Goal: Participate in discussion

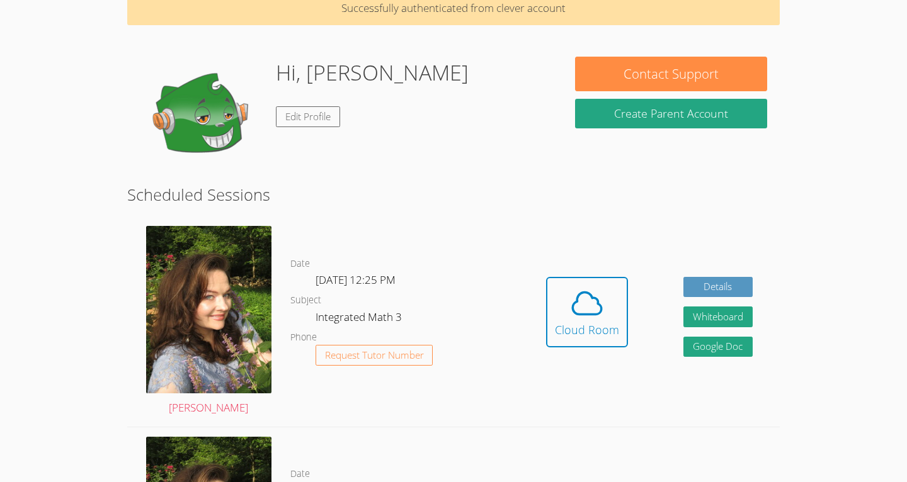
scroll to position [65, 0]
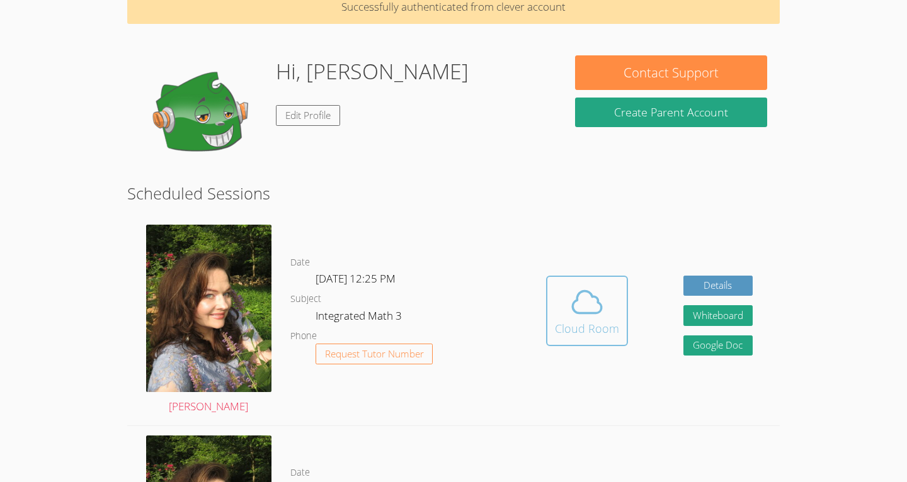
click at [582, 331] on div "Cloud Room" at bounding box center [587, 329] width 64 height 18
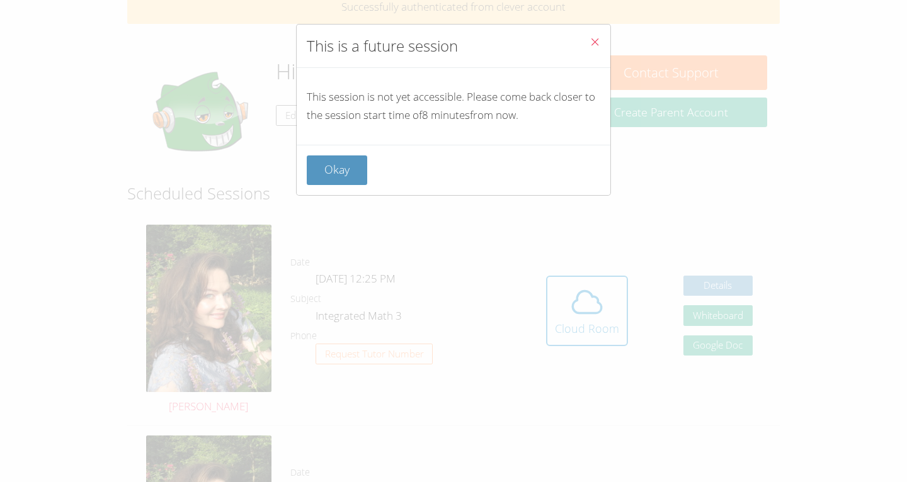
click at [599, 33] on button "Close" at bounding box center [594, 44] width 31 height 38
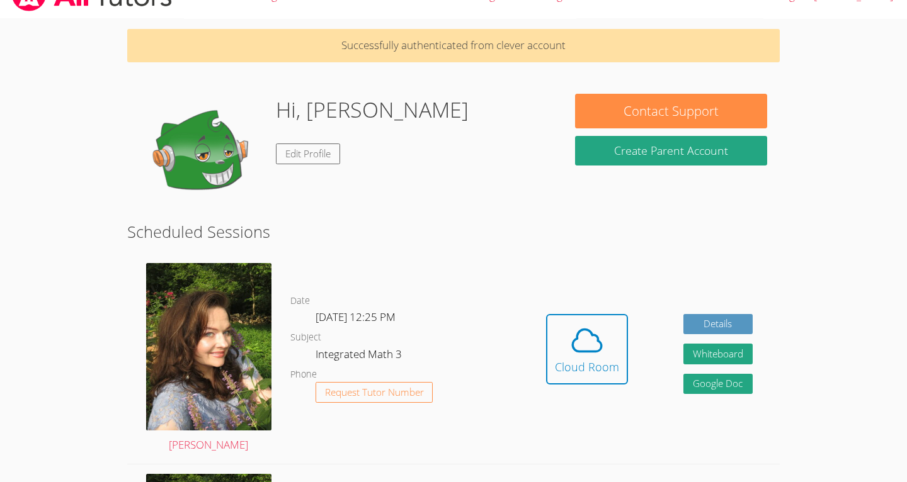
scroll to position [0, 0]
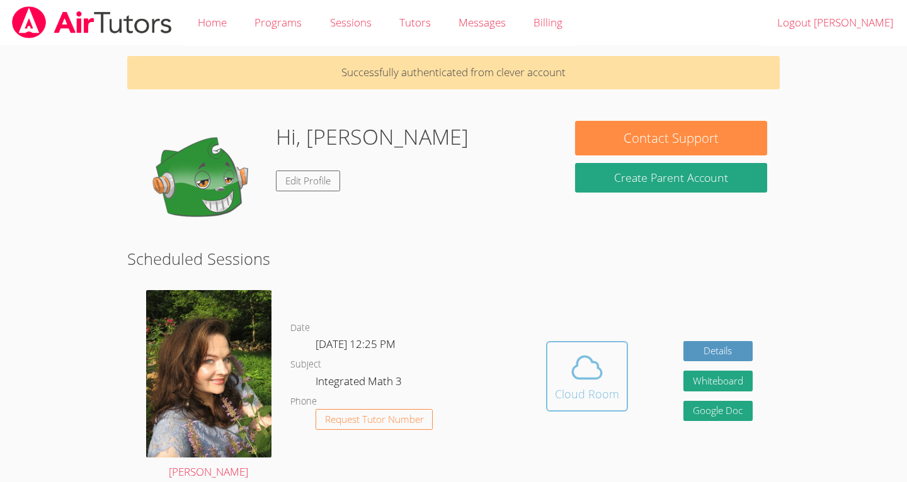
click at [603, 380] on icon at bounding box center [586, 367] width 35 height 35
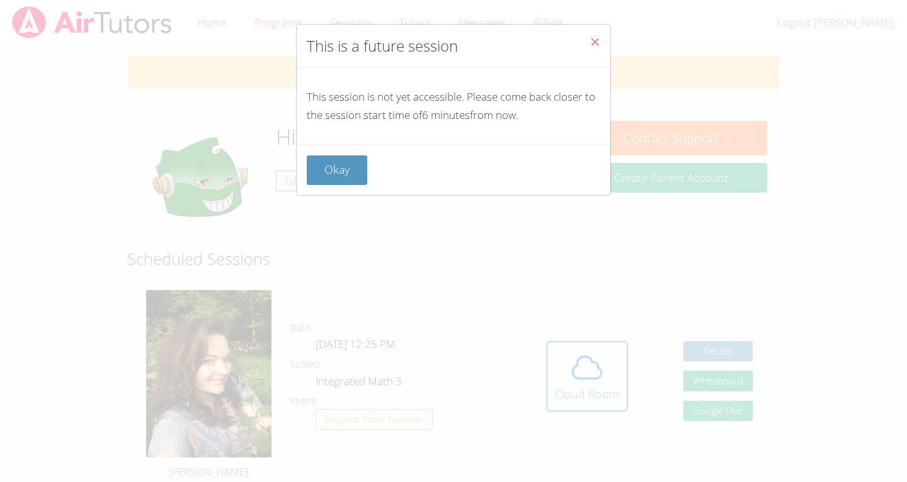
click at [595, 49] on span "Close" at bounding box center [594, 43] width 11 height 14
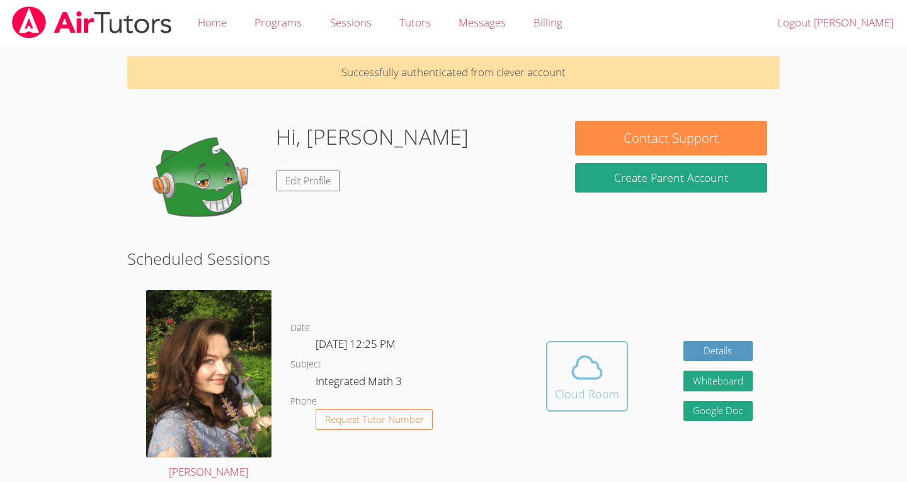
click at [607, 395] on div "Cloud Room" at bounding box center [587, 394] width 64 height 18
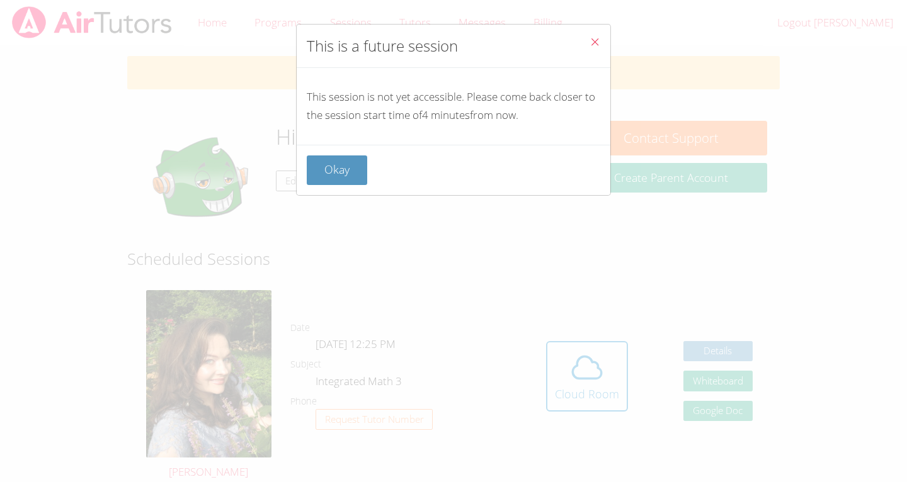
click at [594, 43] on icon "Close" at bounding box center [594, 42] width 11 height 11
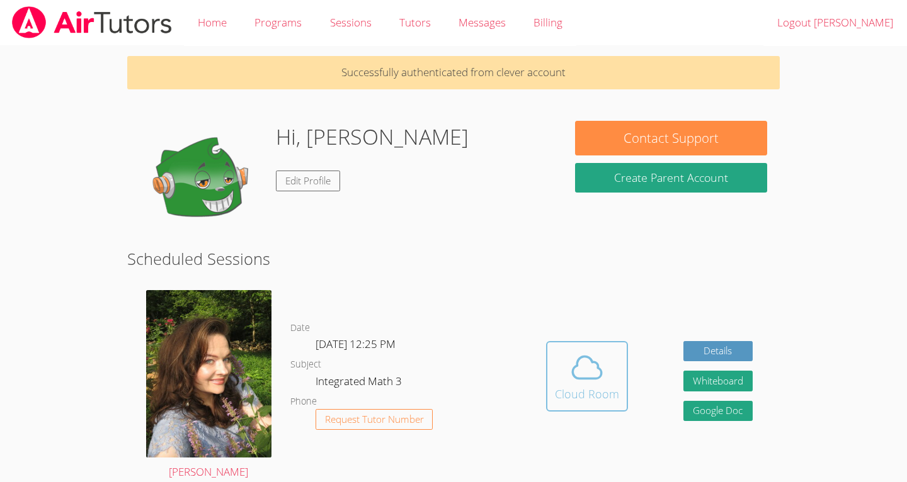
click at [607, 374] on span at bounding box center [587, 367] width 64 height 35
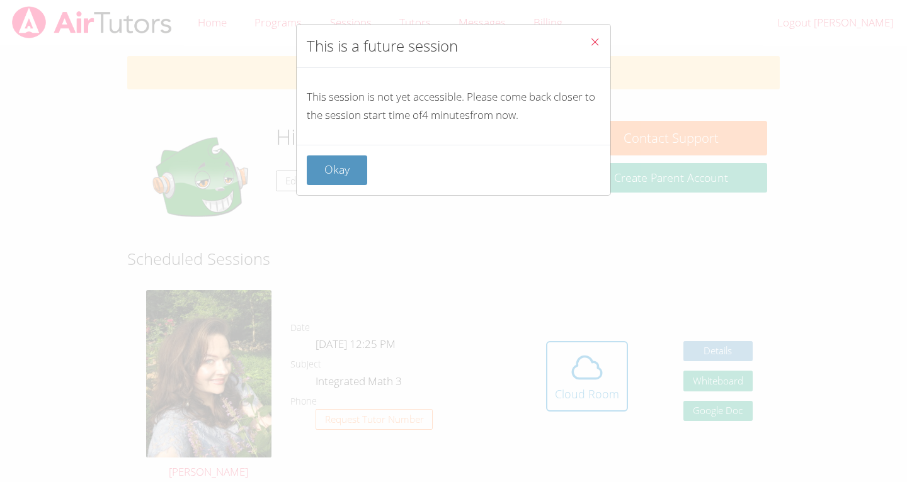
click at [595, 33] on button "Close" at bounding box center [594, 44] width 31 height 38
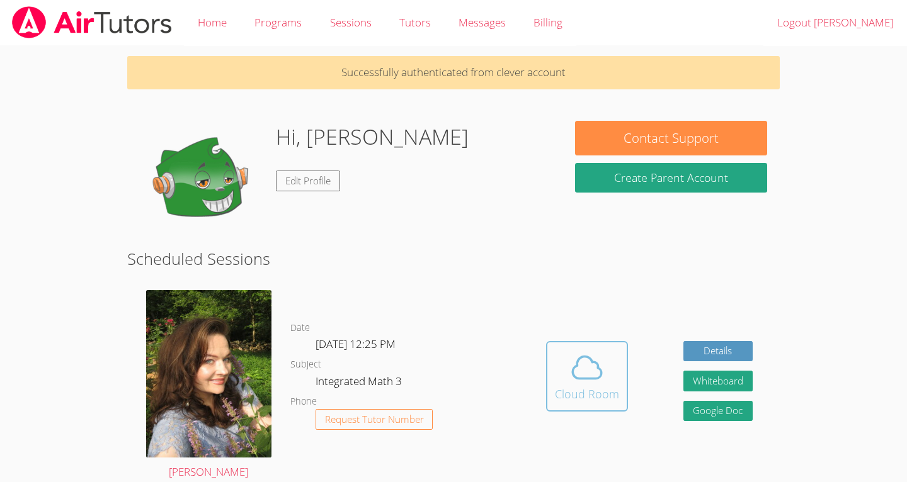
click at [621, 382] on button "Cloud Room" at bounding box center [587, 376] width 82 height 71
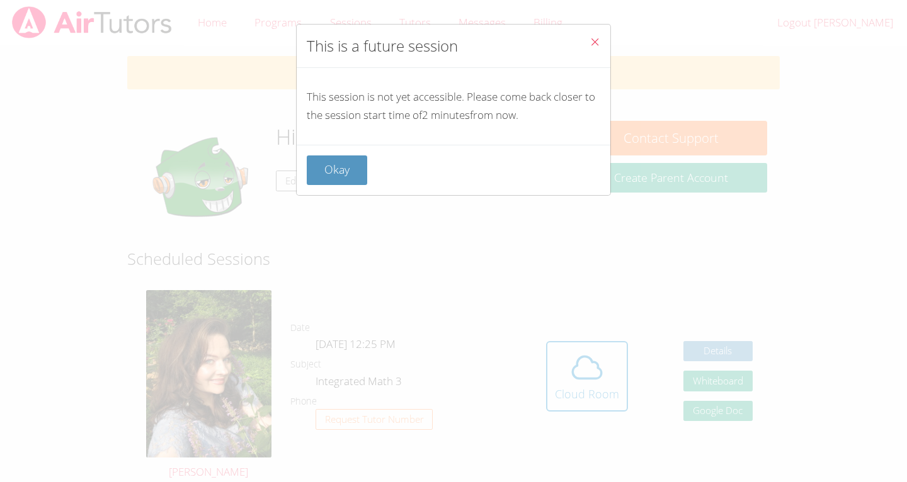
click at [594, 54] on button "Close" at bounding box center [594, 44] width 31 height 38
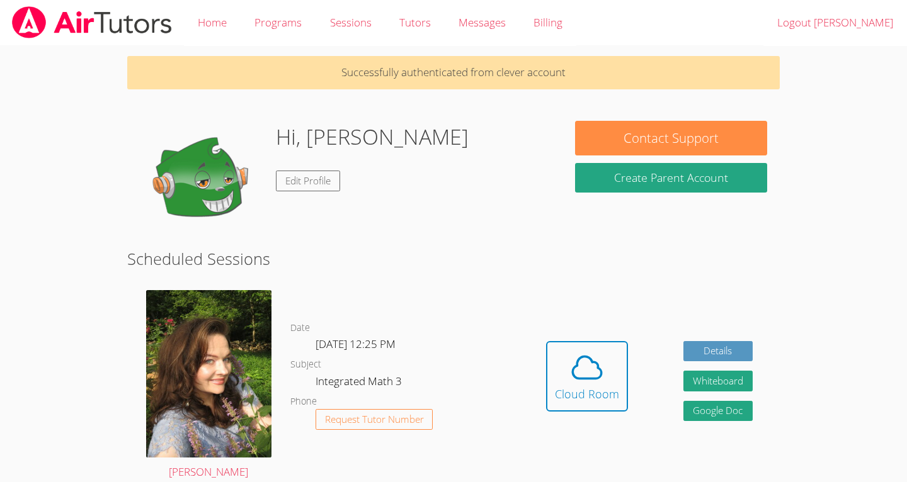
click at [587, 414] on link "Cloud Room" at bounding box center [587, 381] width 82 height 80
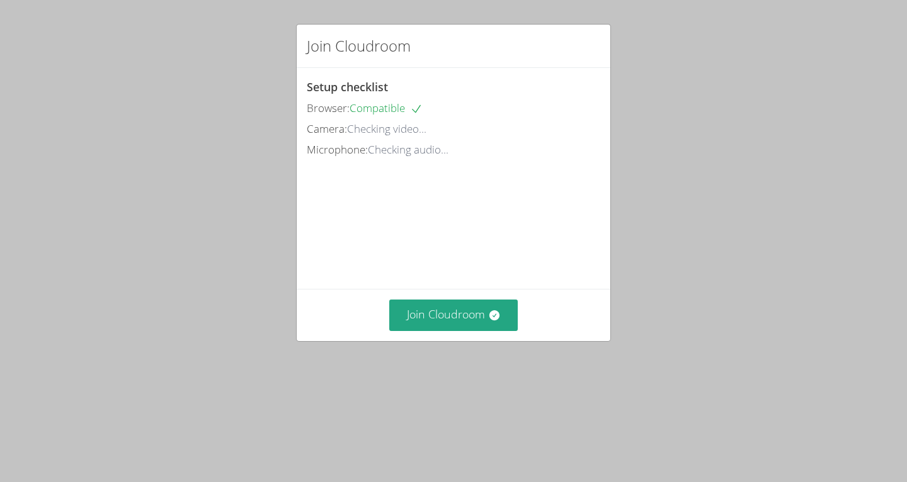
click at [682, 316] on div "Join Cloudroom Setup checklist Browser: Compatible Camera: Checking video... Mi…" at bounding box center [453, 241] width 907 height 482
click at [475, 331] on button "Join Cloudroom" at bounding box center [453, 315] width 129 height 31
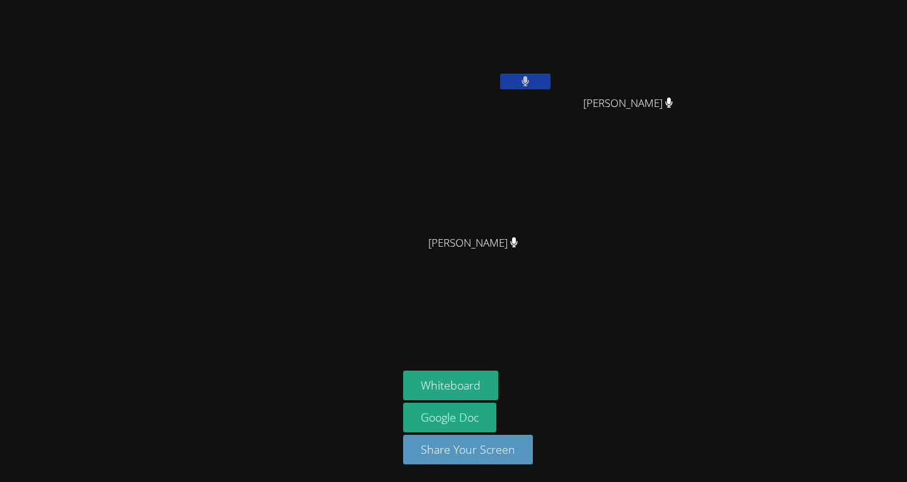
click at [521, 86] on icon at bounding box center [525, 81] width 8 height 11
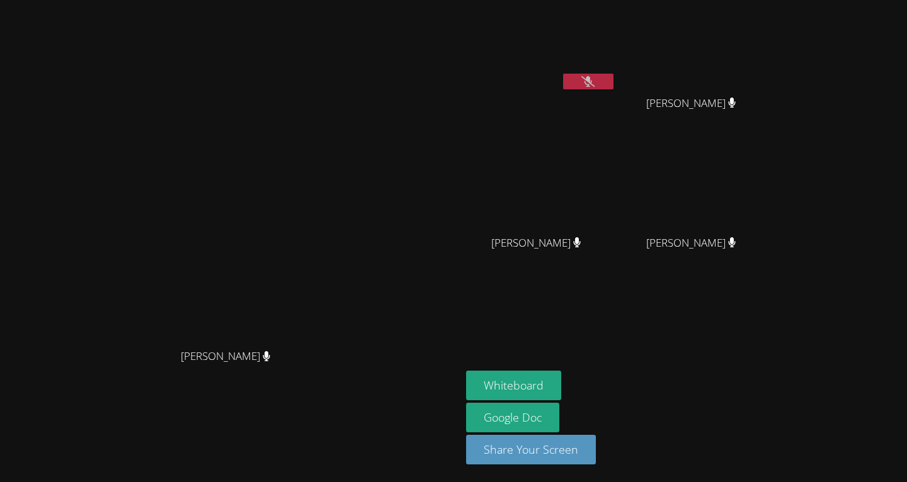
click at [613, 82] on button at bounding box center [588, 82] width 50 height 16
click at [593, 83] on icon at bounding box center [588, 81] width 8 height 11
click at [613, 84] on button at bounding box center [588, 82] width 50 height 16
click at [613, 88] on button at bounding box center [588, 82] width 50 height 16
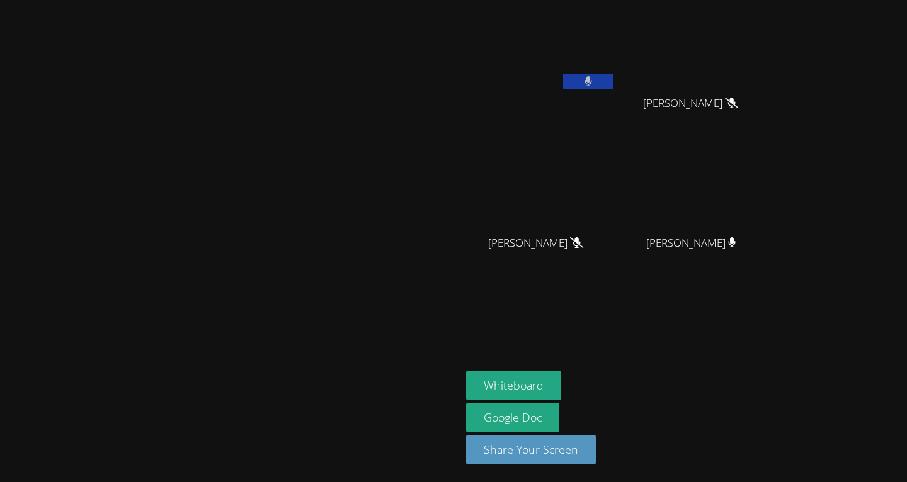
click at [613, 88] on button at bounding box center [588, 82] width 50 height 16
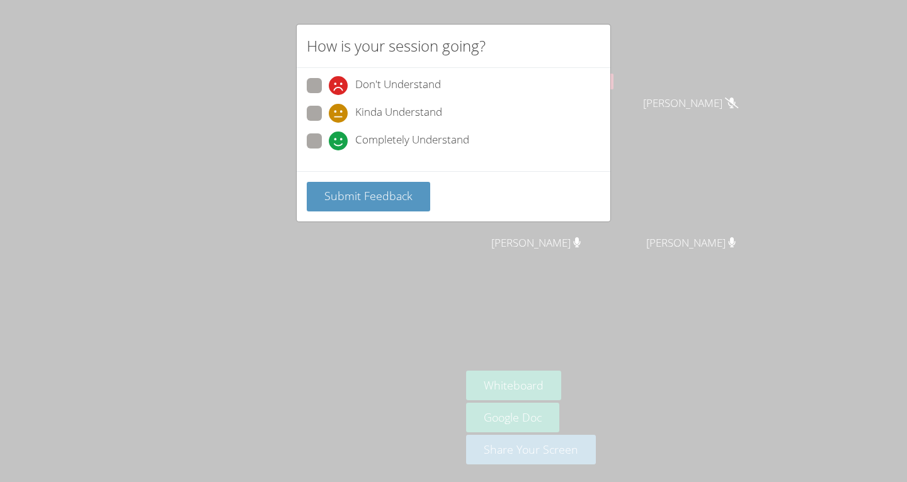
click at [329, 150] on span at bounding box center [329, 150] width 0 height 0
click at [329, 138] on input "Completely Understand" at bounding box center [334, 138] width 11 height 11
radio input "true"
click at [380, 202] on span "Submit Feedback" at bounding box center [368, 195] width 88 height 15
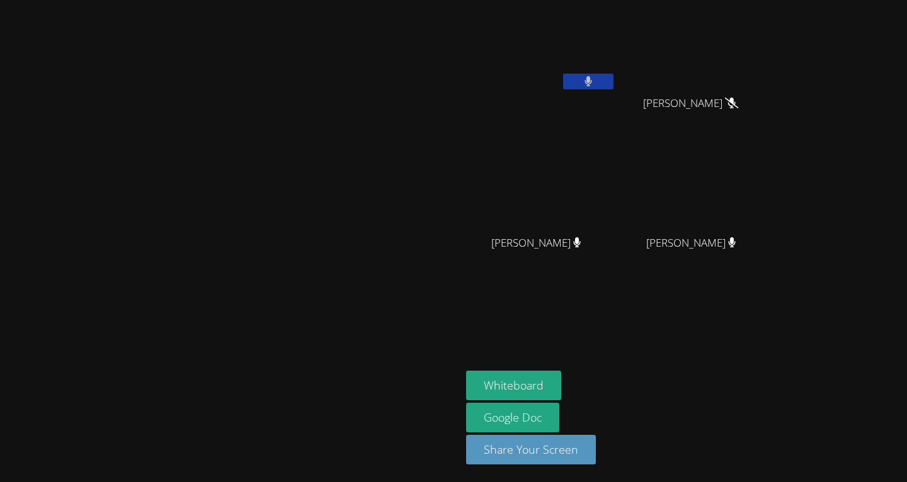
click at [613, 77] on button at bounding box center [588, 82] width 50 height 16
